Goal: Information Seeking & Learning: Learn about a topic

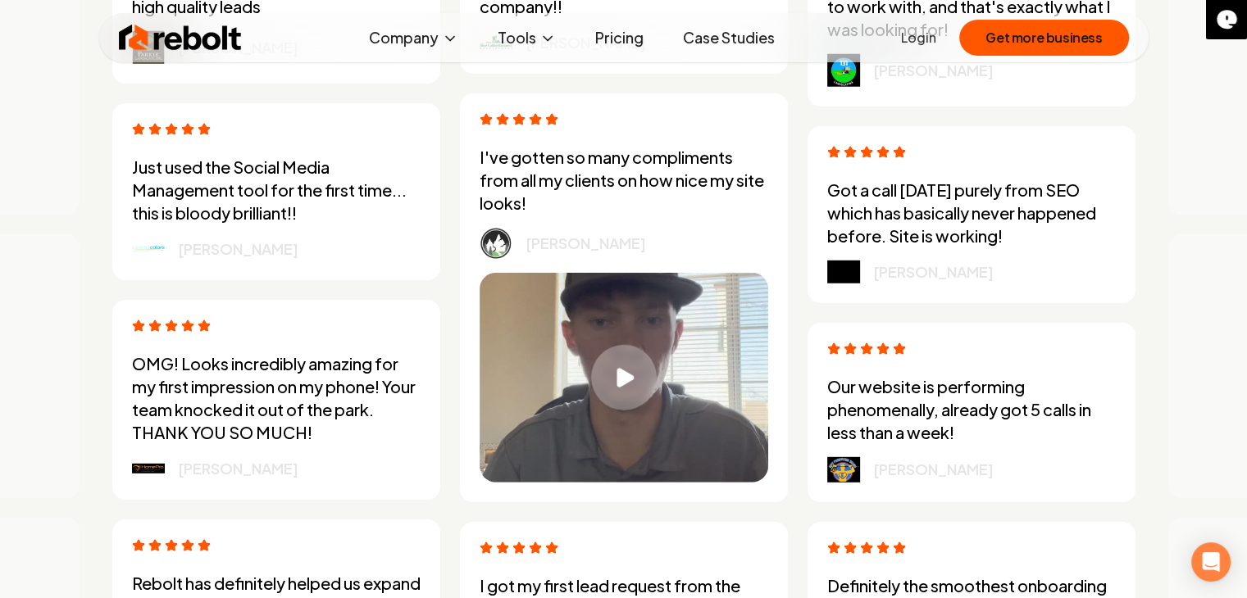
scroll to position [4535, 0]
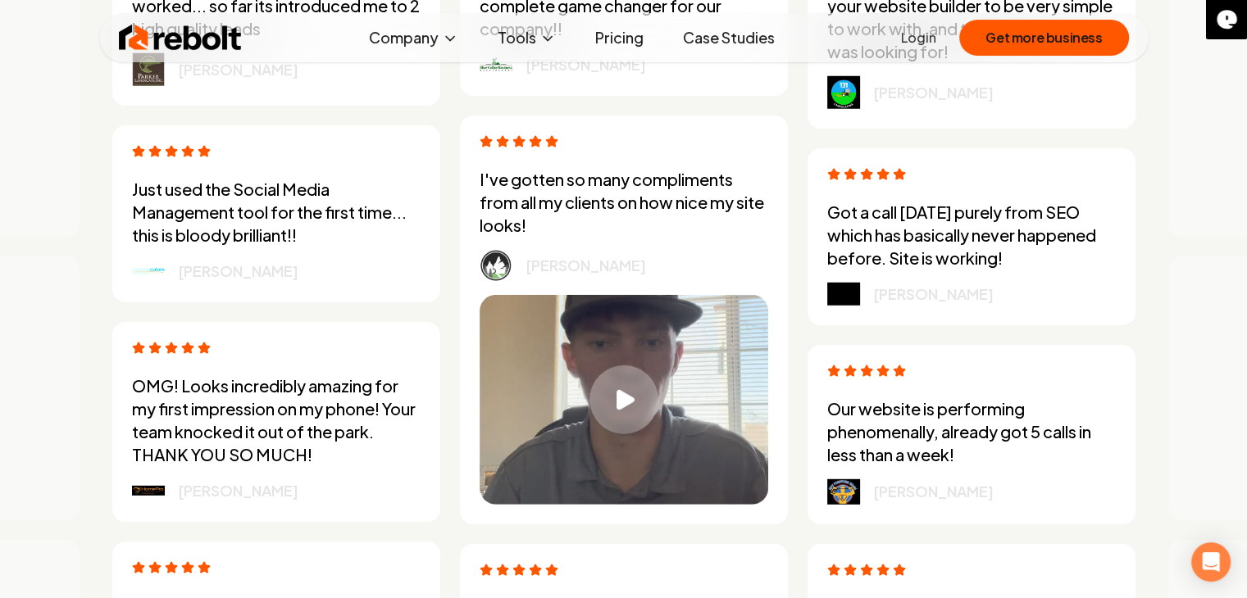
click at [628, 391] on icon "Play video" at bounding box center [625, 399] width 19 height 21
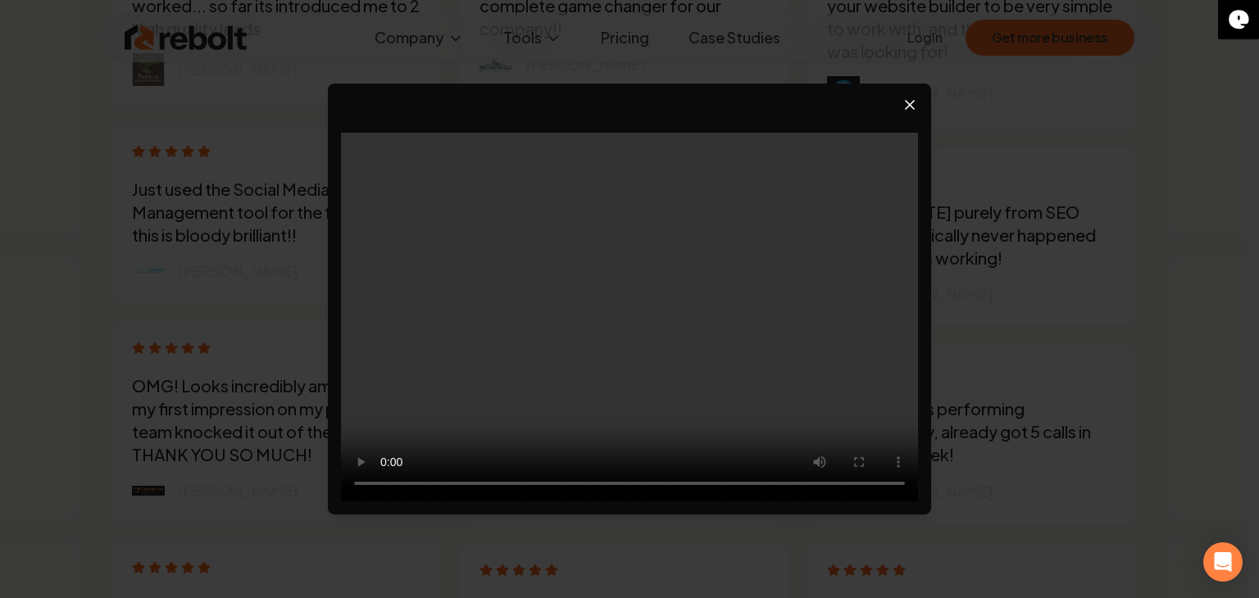
click at [911, 106] on icon "Close video player" at bounding box center [910, 105] width 16 height 16
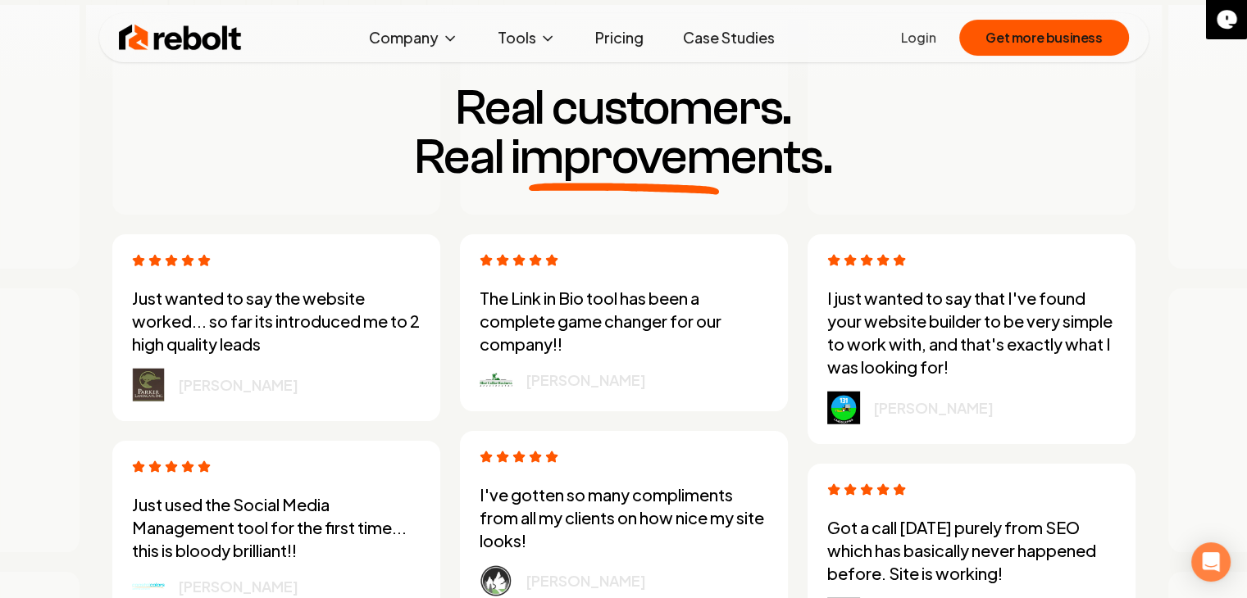
scroll to position [4207, 0]
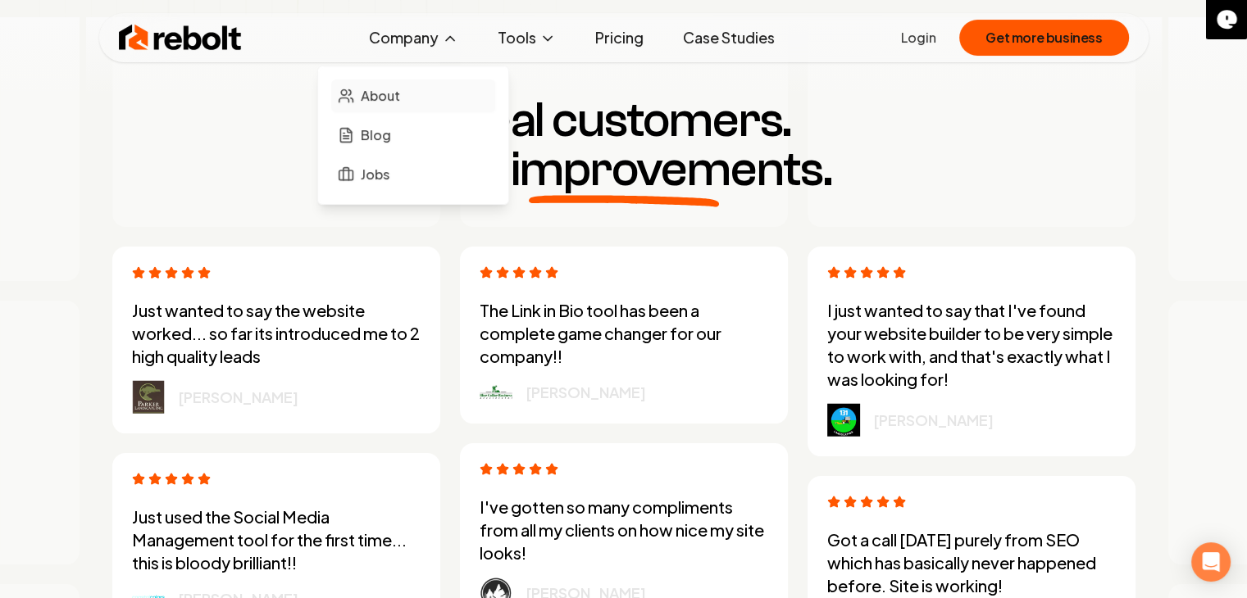
click at [385, 96] on span "About" at bounding box center [380, 96] width 39 height 20
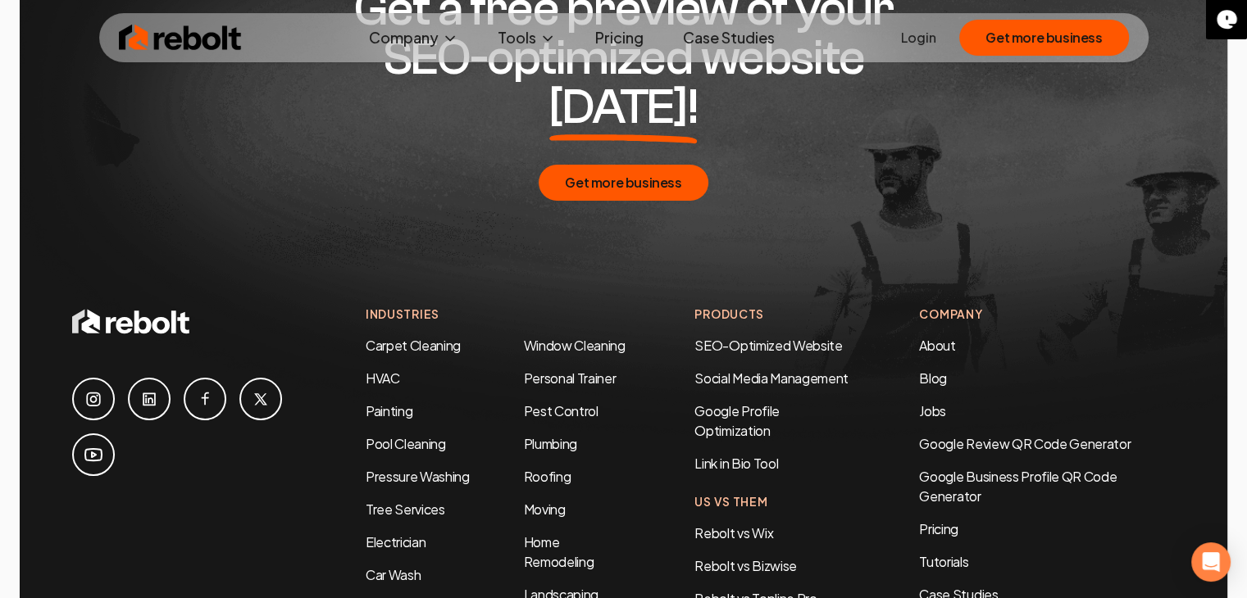
scroll to position [5410, 0]
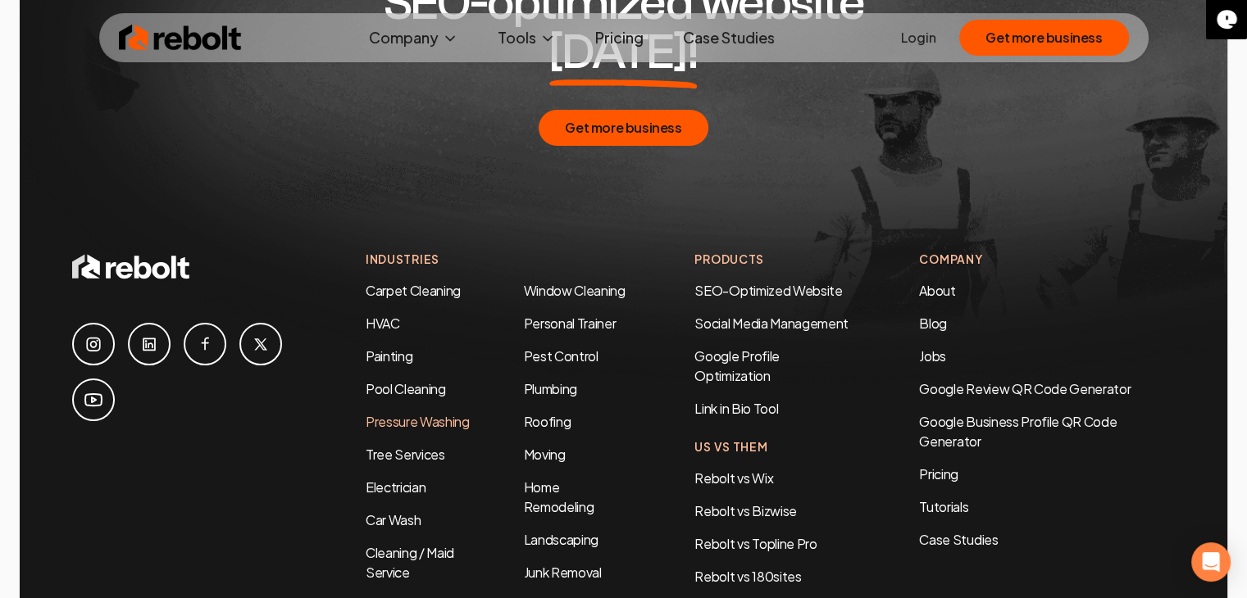
click at [387, 413] on link "Pressure Washing" at bounding box center [418, 421] width 104 height 17
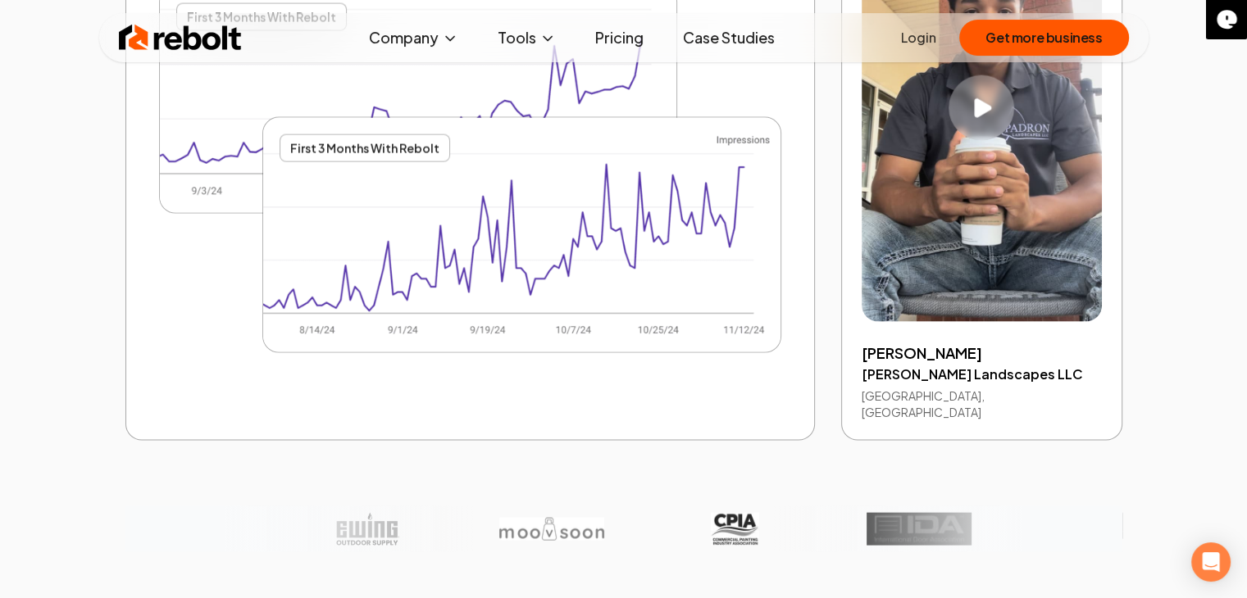
scroll to position [3771, 0]
